Goal: Find specific page/section: Find specific page/section

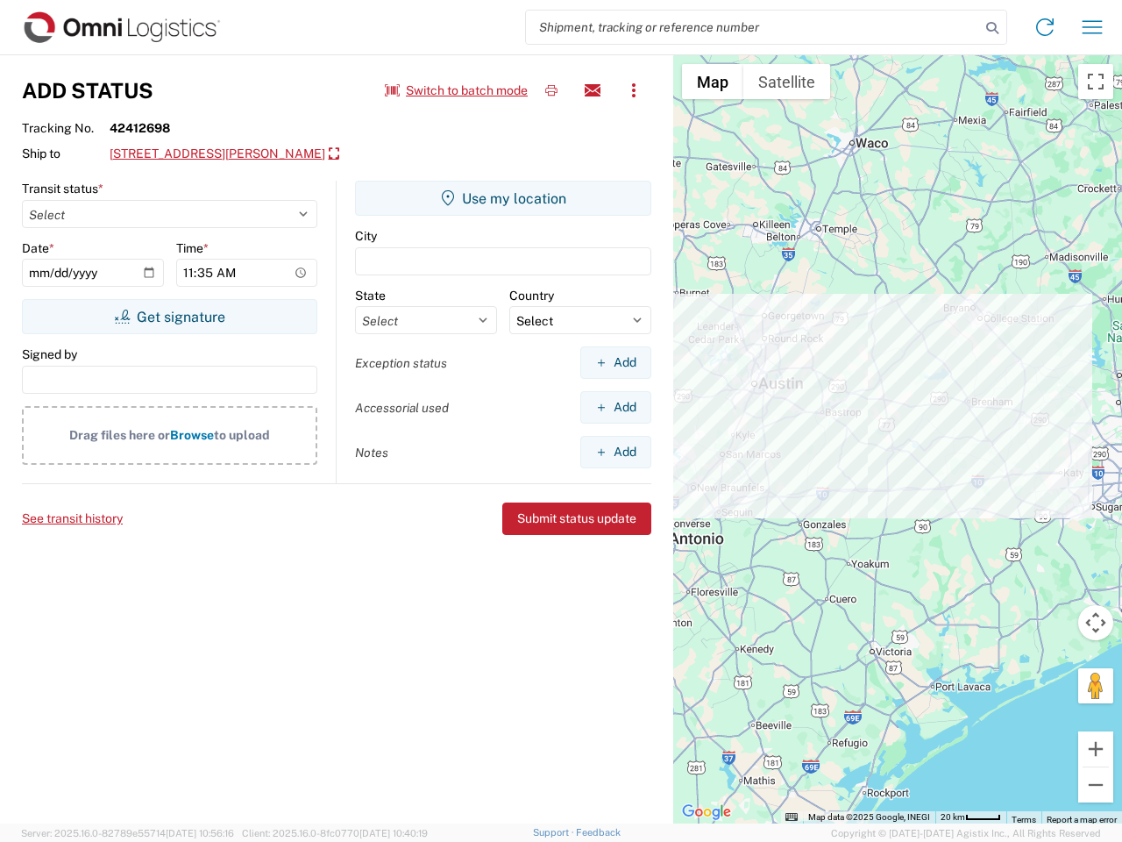
click at [753, 27] on input "search" at bounding box center [753, 27] width 454 height 33
click at [993, 28] on icon at bounding box center [992, 28] width 25 height 25
click at [1045, 27] on icon at bounding box center [1045, 27] width 28 height 28
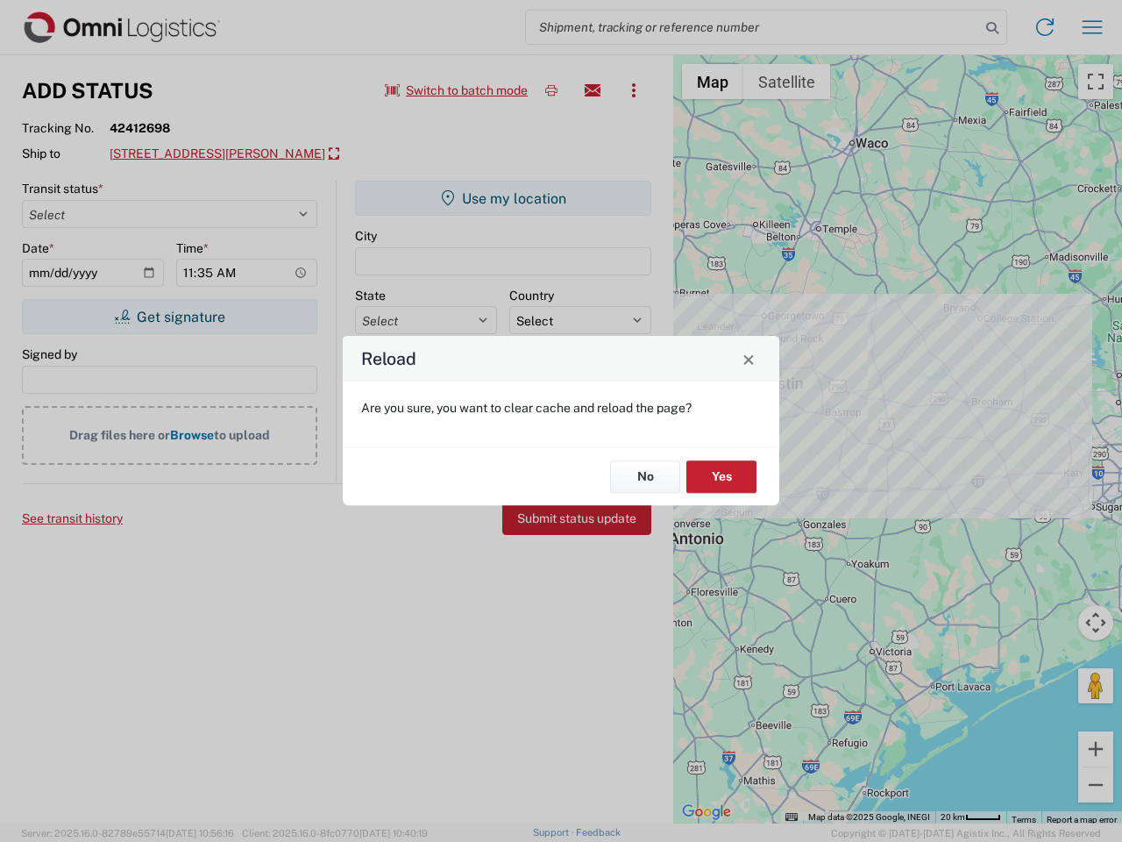
click at [1093, 27] on div "Reload Are you sure, you want to clear cache and reload the page? No Yes" at bounding box center [561, 421] width 1122 height 842
click at [457, 90] on div "Reload Are you sure, you want to clear cache and reload the page? No Yes" at bounding box center [561, 421] width 1122 height 842
click at [552, 90] on div "Reload Are you sure, you want to clear cache and reload the page? No Yes" at bounding box center [561, 421] width 1122 height 842
click at [593, 90] on div "Reload Are you sure, you want to clear cache and reload the page? No Yes" at bounding box center [561, 421] width 1122 height 842
click at [634, 90] on div "Reload Are you sure, you want to clear cache and reload the page? No Yes" at bounding box center [561, 421] width 1122 height 842
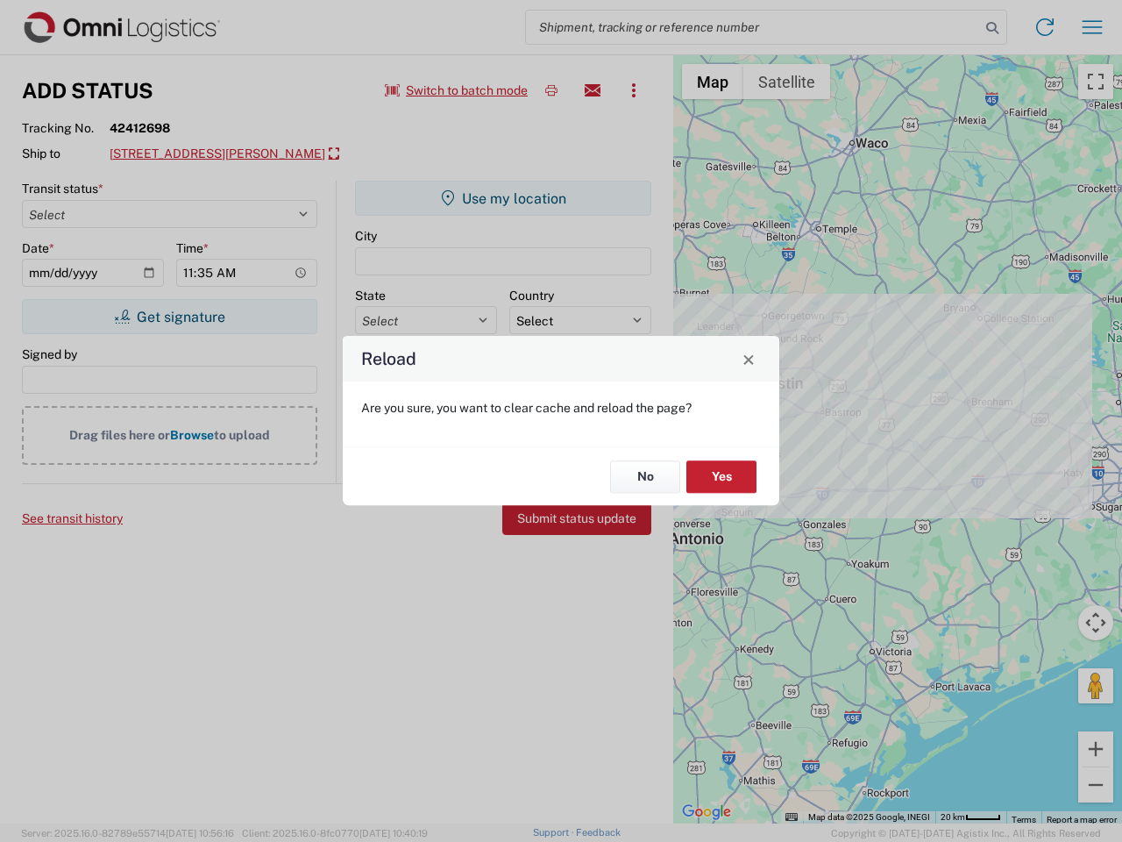
click at [262, 154] on div "Reload Are you sure, you want to clear cache and reload the page? No Yes" at bounding box center [561, 421] width 1122 height 842
click at [169, 317] on div "Reload Are you sure, you want to clear cache and reload the page? No Yes" at bounding box center [561, 421] width 1122 height 842
